Goal: Transaction & Acquisition: Purchase product/service

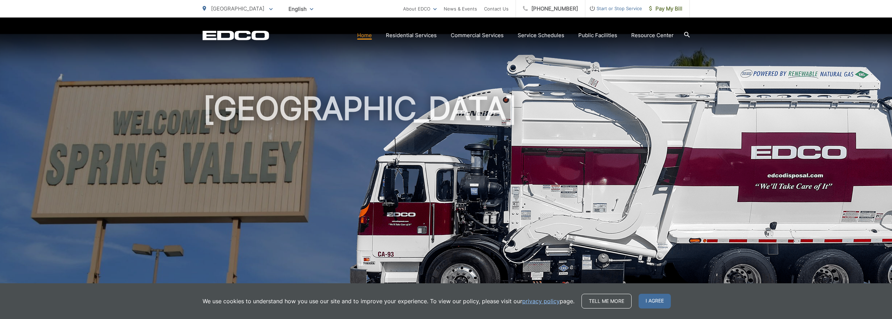
click at [365, 36] on link "Home" at bounding box center [364, 35] width 15 height 8
click at [660, 9] on span "Pay My Bill" at bounding box center [665, 9] width 33 height 8
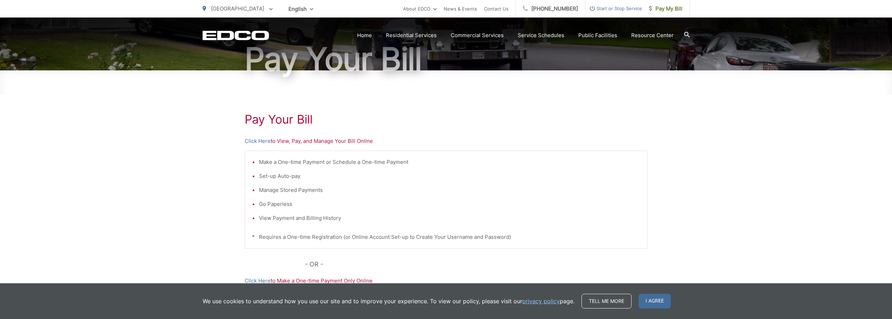
scroll to position [70, 0]
click at [254, 141] on link "Click Here" at bounding box center [258, 141] width 26 height 8
